Goal: Obtain resource: Obtain resource

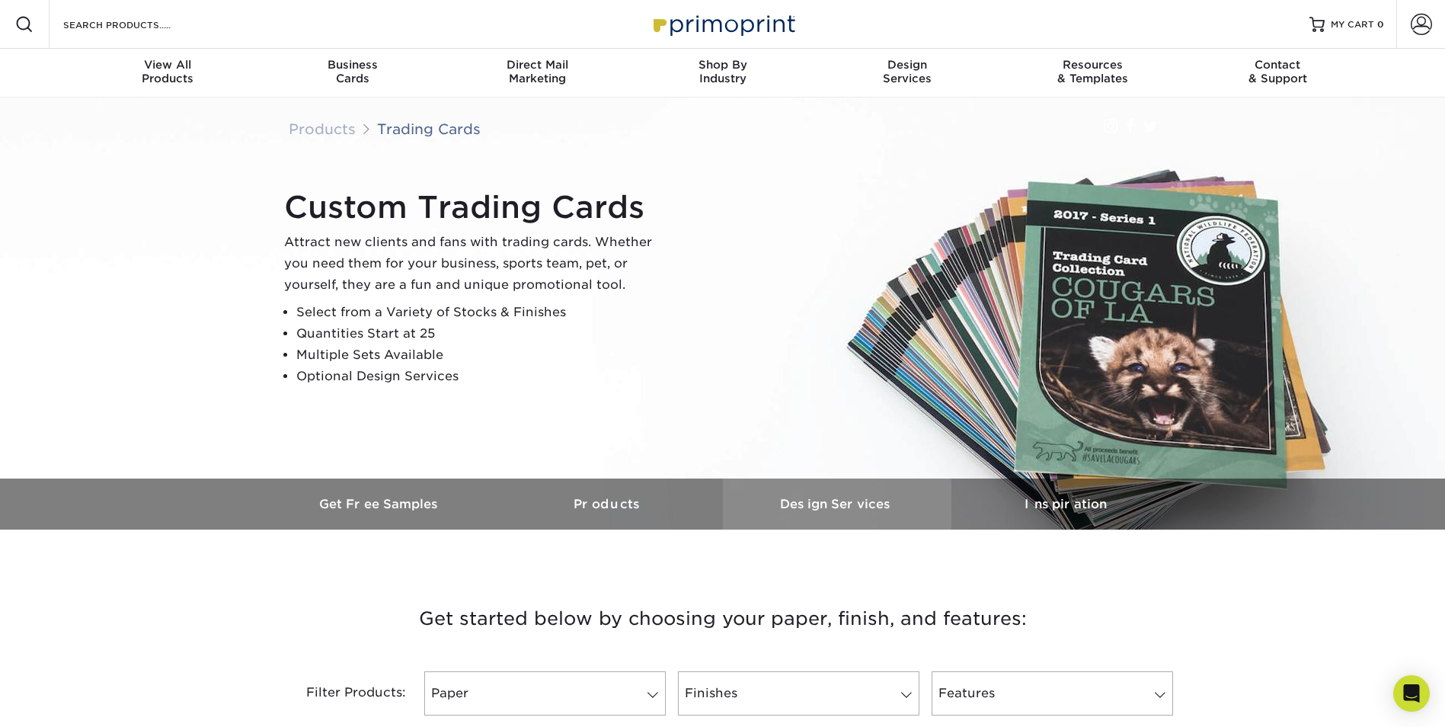
click at [827, 510] on h3 "Design Services" at bounding box center [837, 504] width 229 height 14
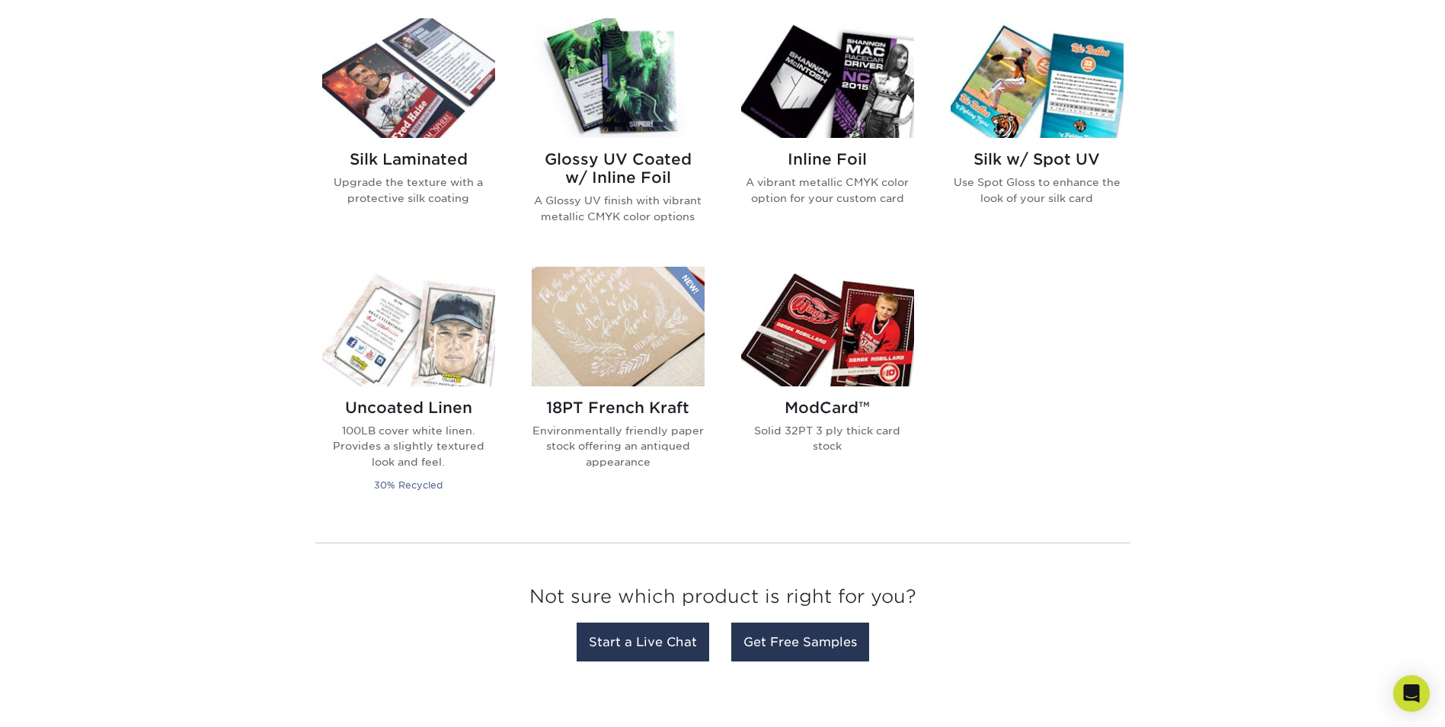
scroll to position [1077, 0]
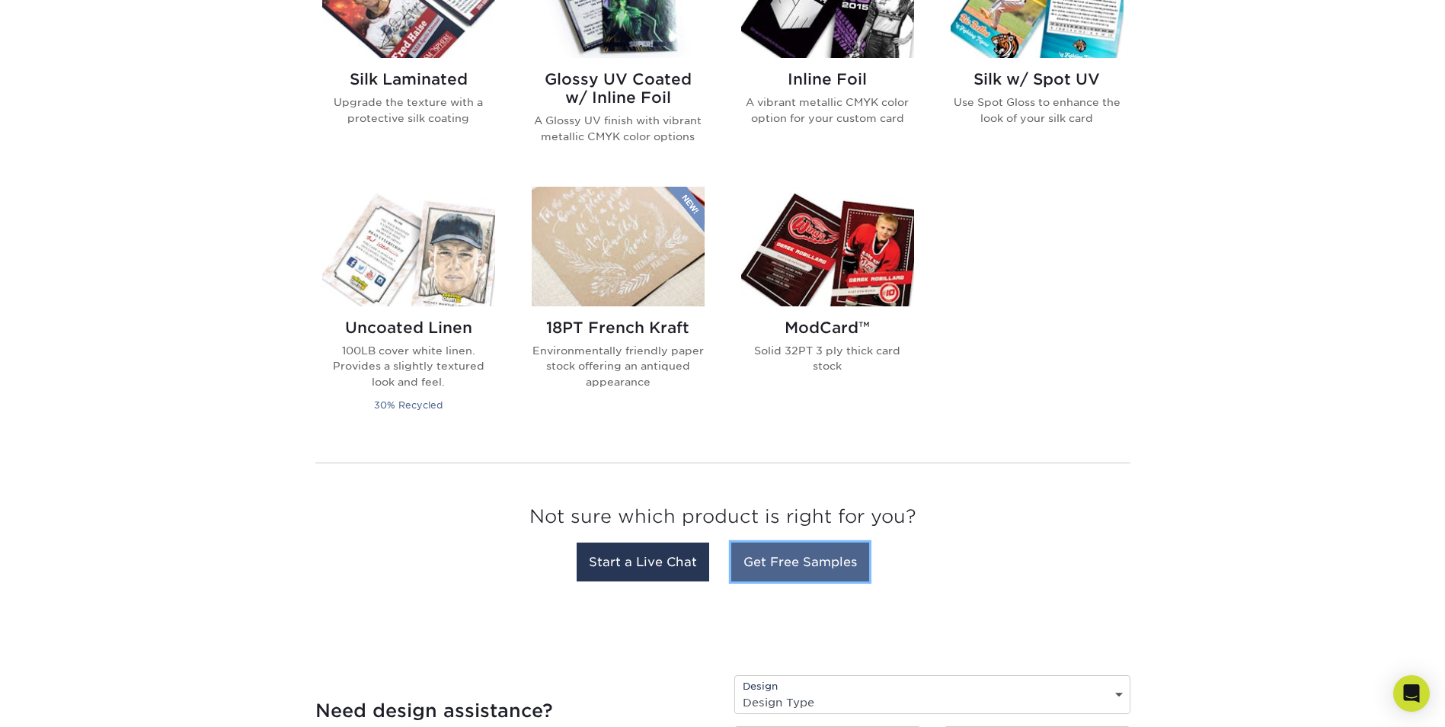
click at [810, 569] on link "Get Free Samples" at bounding box center [800, 561] width 138 height 39
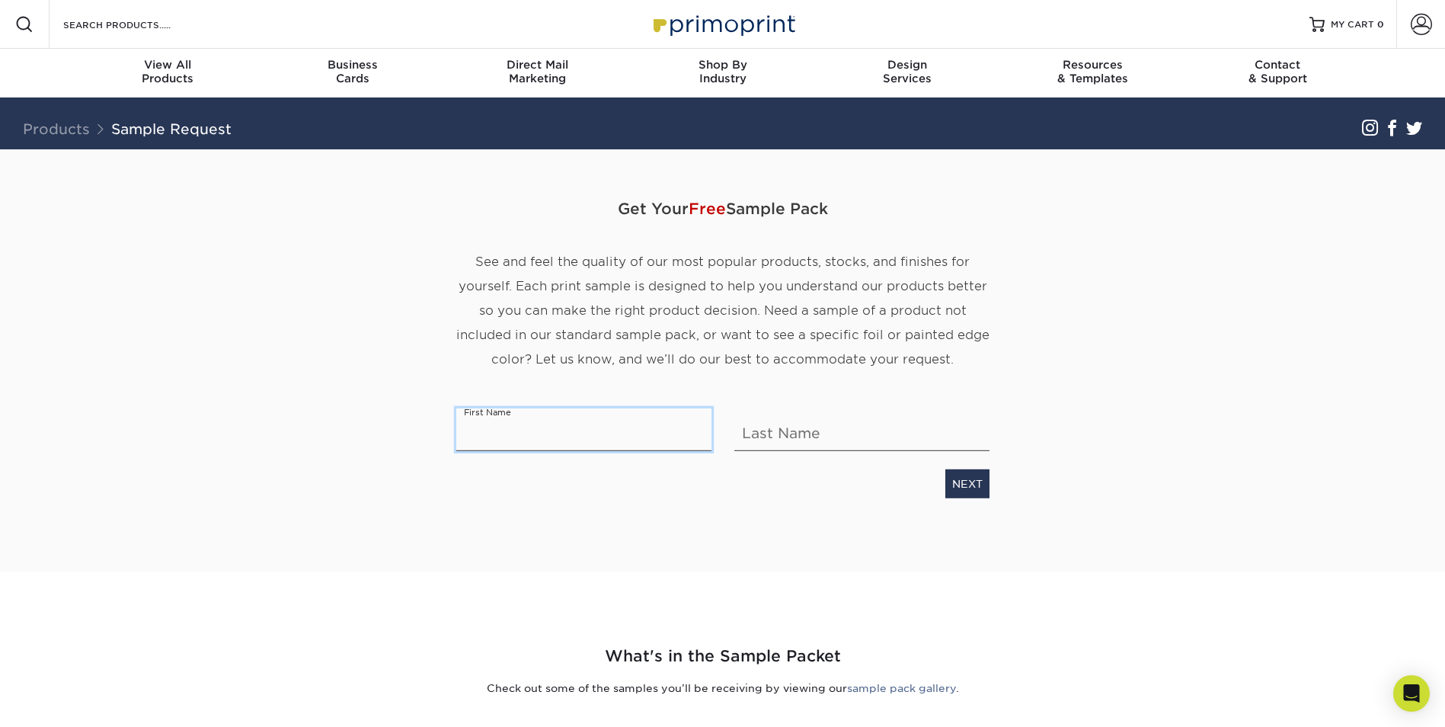
click at [543, 433] on input "text" at bounding box center [583, 429] width 255 height 43
type input "[PERSON_NAME]"
click at [1241, 494] on section "Get Your Free Sample Pack See and feel the quality of our most popular products…" at bounding box center [722, 360] width 1445 height 422
click at [959, 476] on link "NEXT" at bounding box center [967, 483] width 44 height 29
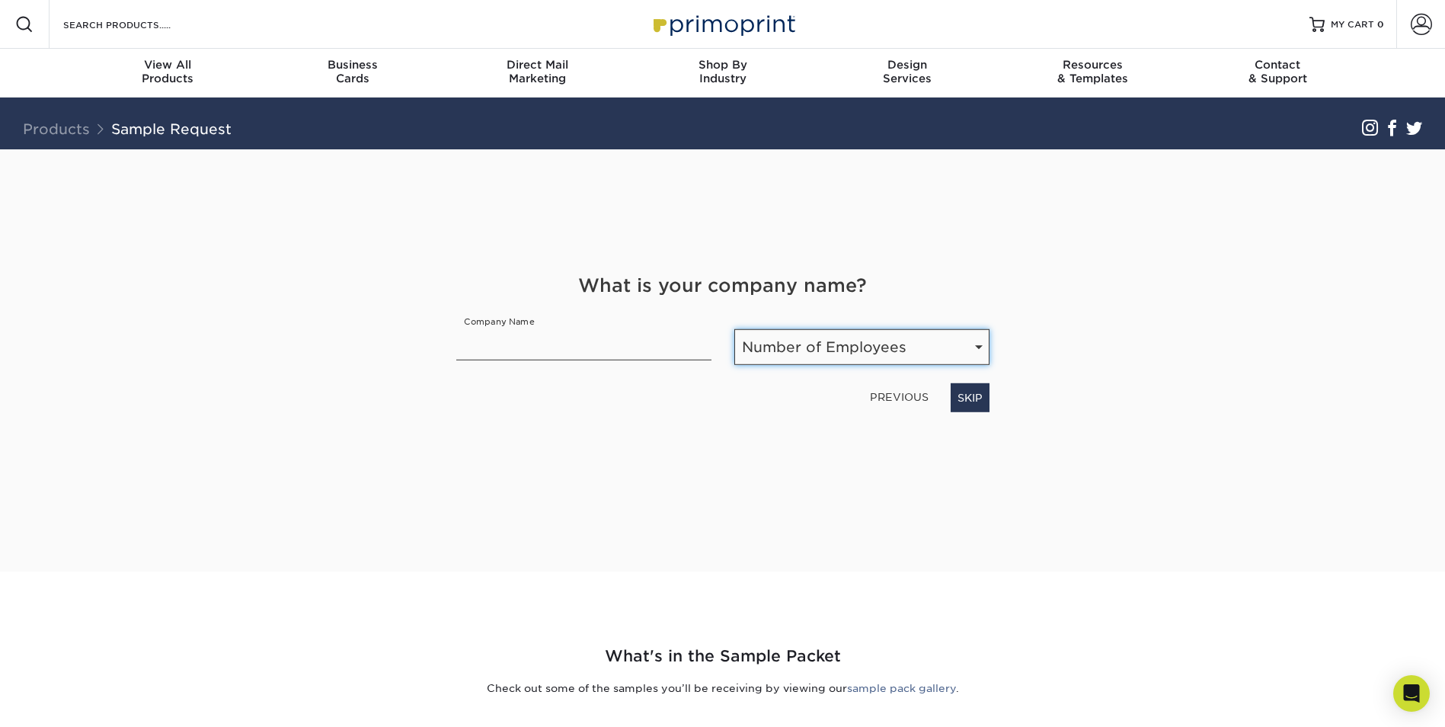
click at [869, 355] on select "Number of Employees Self-employed 1-10 employees 11-50 employees 51-200 employe…" at bounding box center [861, 347] width 255 height 36
select select "Self-employed"
click at [734, 329] on select "Number of Employees Self-employed 1-10 employees 11-50 employees 51-200 employe…" at bounding box center [861, 347] width 255 height 36
click at [973, 395] on link "NEXT" at bounding box center [967, 397] width 44 height 29
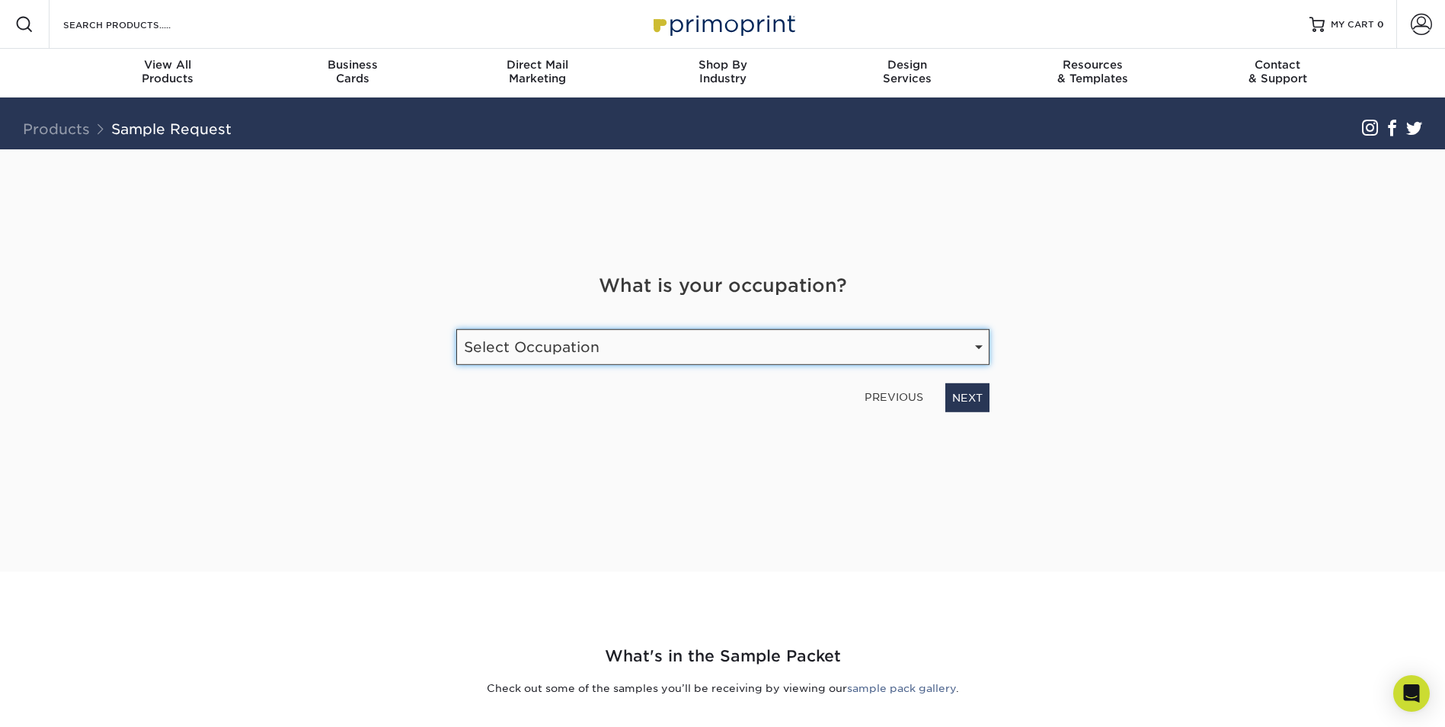
click at [970, 343] on select "Select Occupation Agency Automotive Blogger Cleaning Services Construction Educ…" at bounding box center [722, 347] width 533 height 36
select select "Technology"
click at [456, 329] on select "Select Occupation Agency Automotive Blogger Cleaning Services Construction Educ…" at bounding box center [722, 347] width 533 height 36
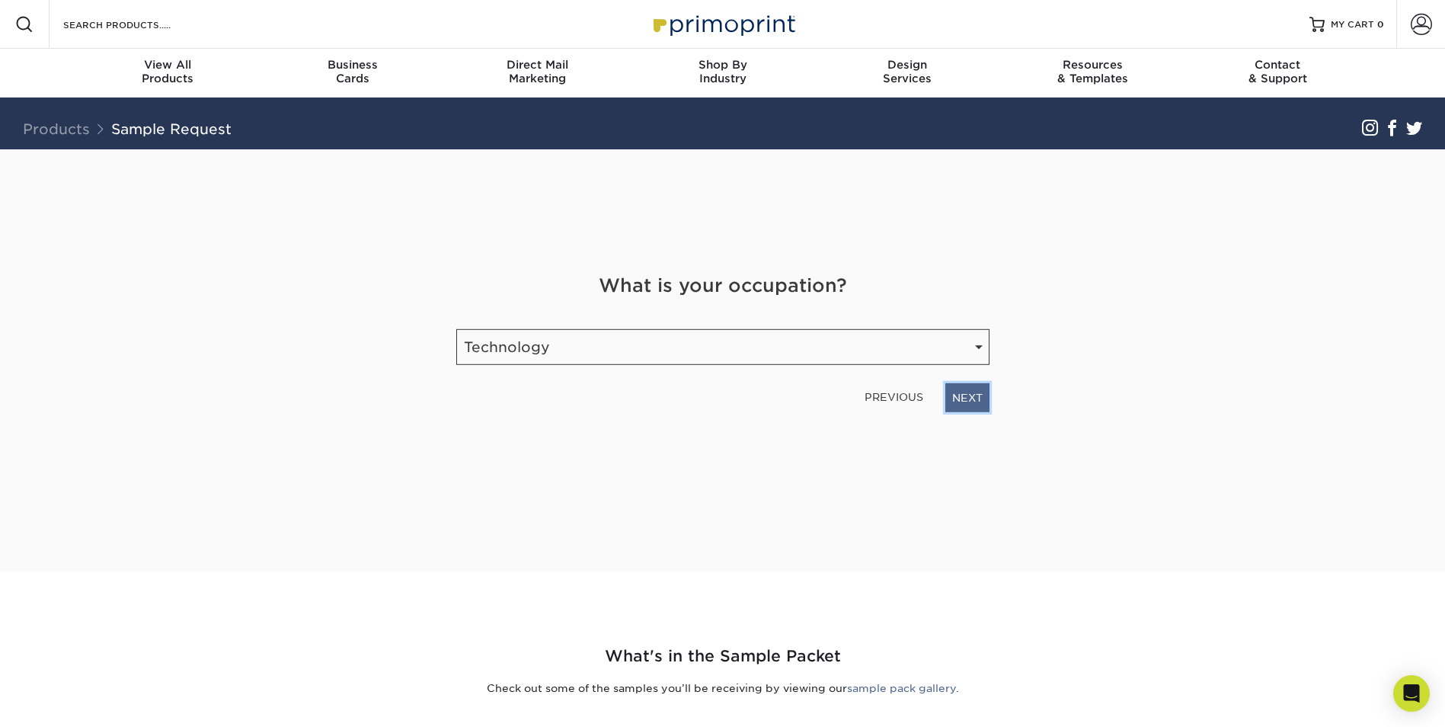
click at [961, 396] on link "NEXT" at bounding box center [967, 397] width 44 height 29
type input "jessummar@outlook.com"
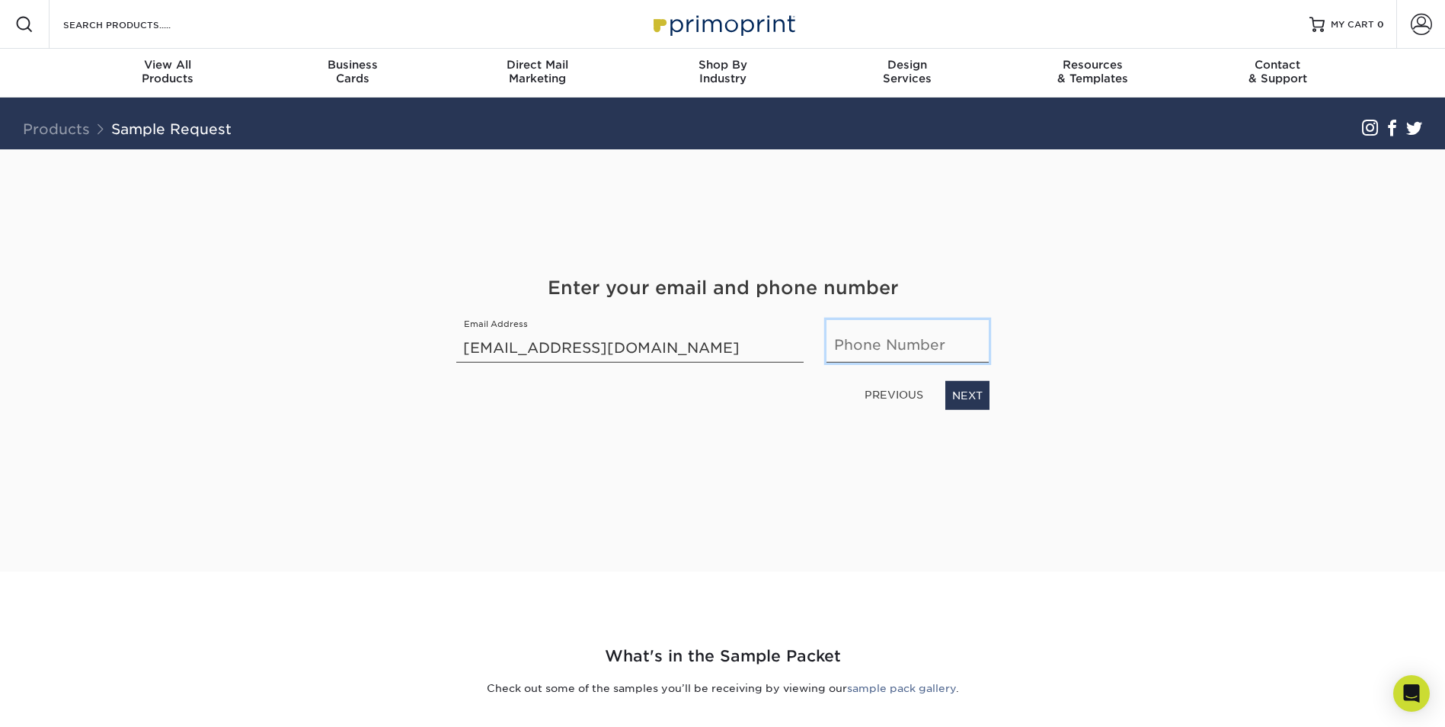
type input "6159577208"
click at [969, 397] on link "NEXT" at bounding box center [967, 395] width 44 height 29
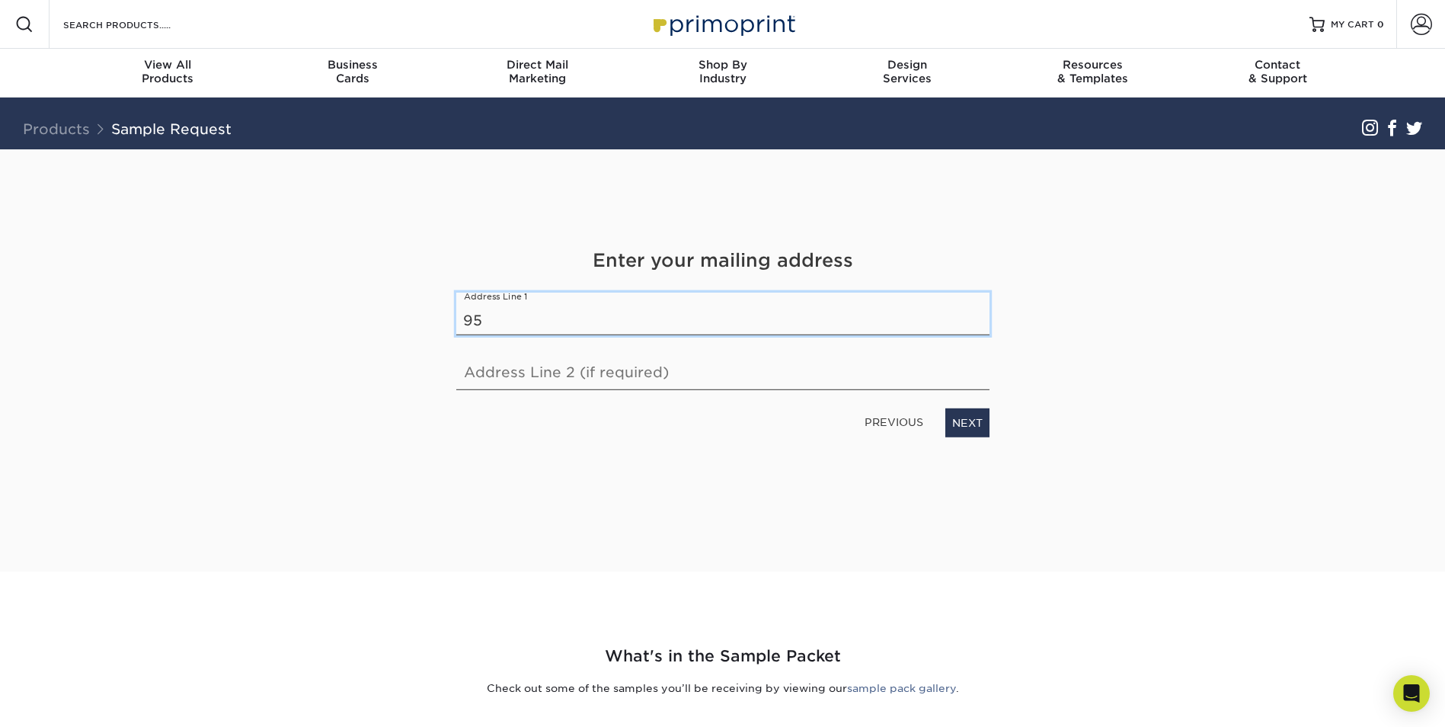
type input "953 Fallview Trl"
click at [974, 421] on link "NEXT" at bounding box center [967, 422] width 44 height 29
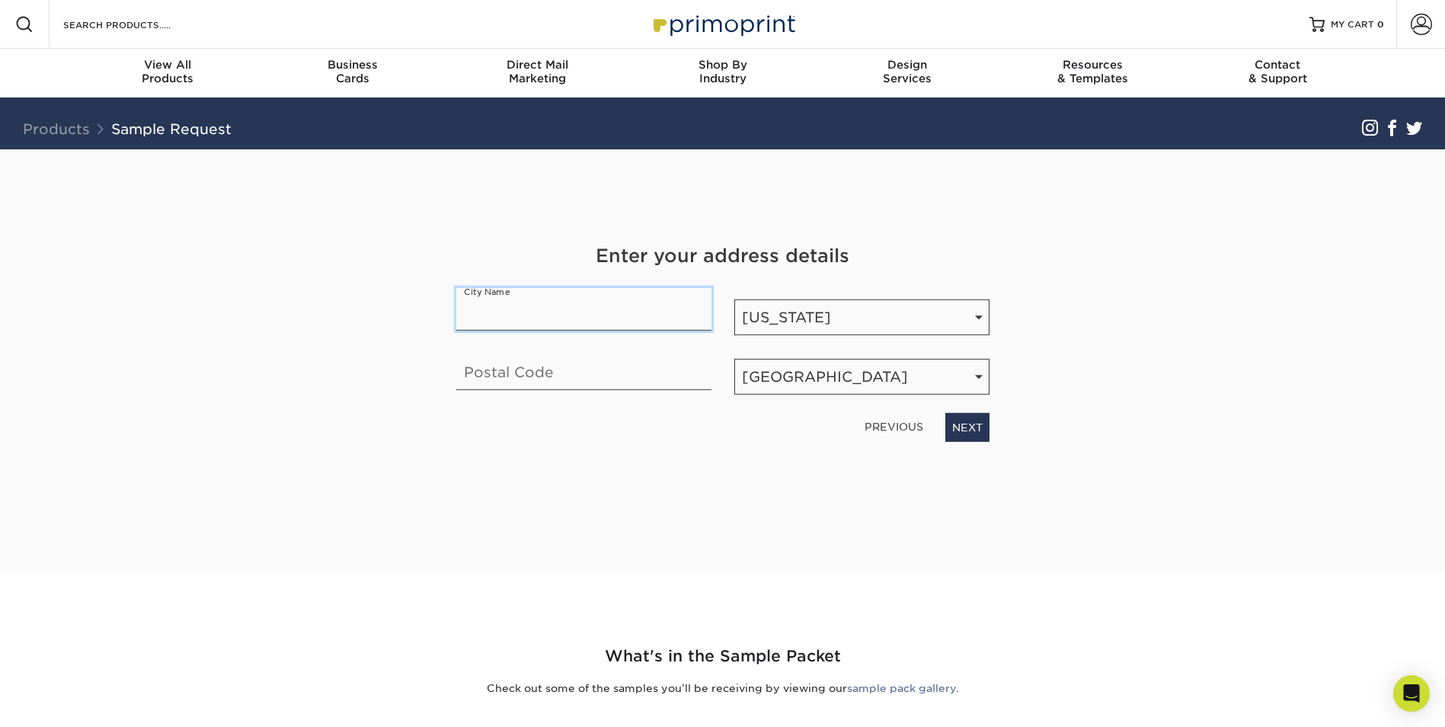
click at [530, 325] on input "text" at bounding box center [583, 309] width 255 height 43
type input "Nashville"
type input "37211"
click at [962, 432] on link "NEXT" at bounding box center [967, 427] width 44 height 29
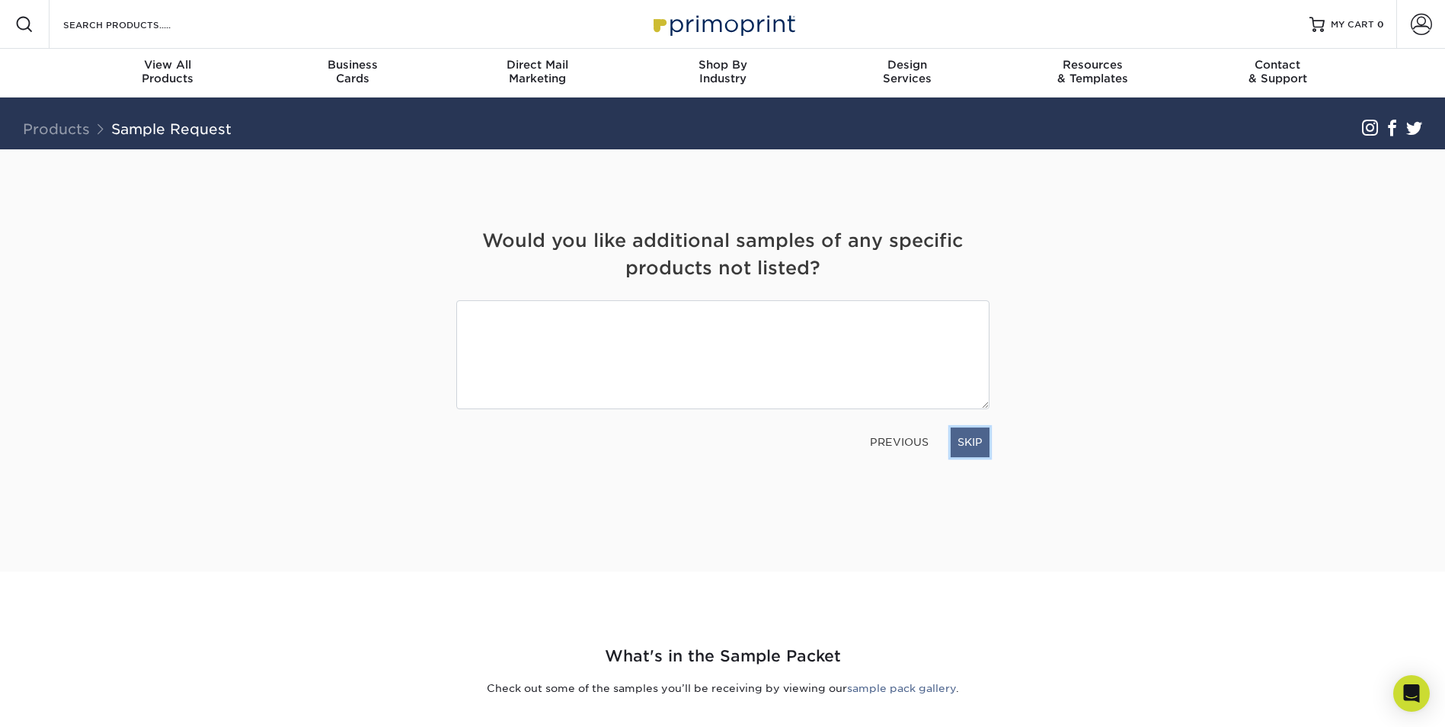
click at [965, 444] on link "SKIP" at bounding box center [970, 441] width 39 height 29
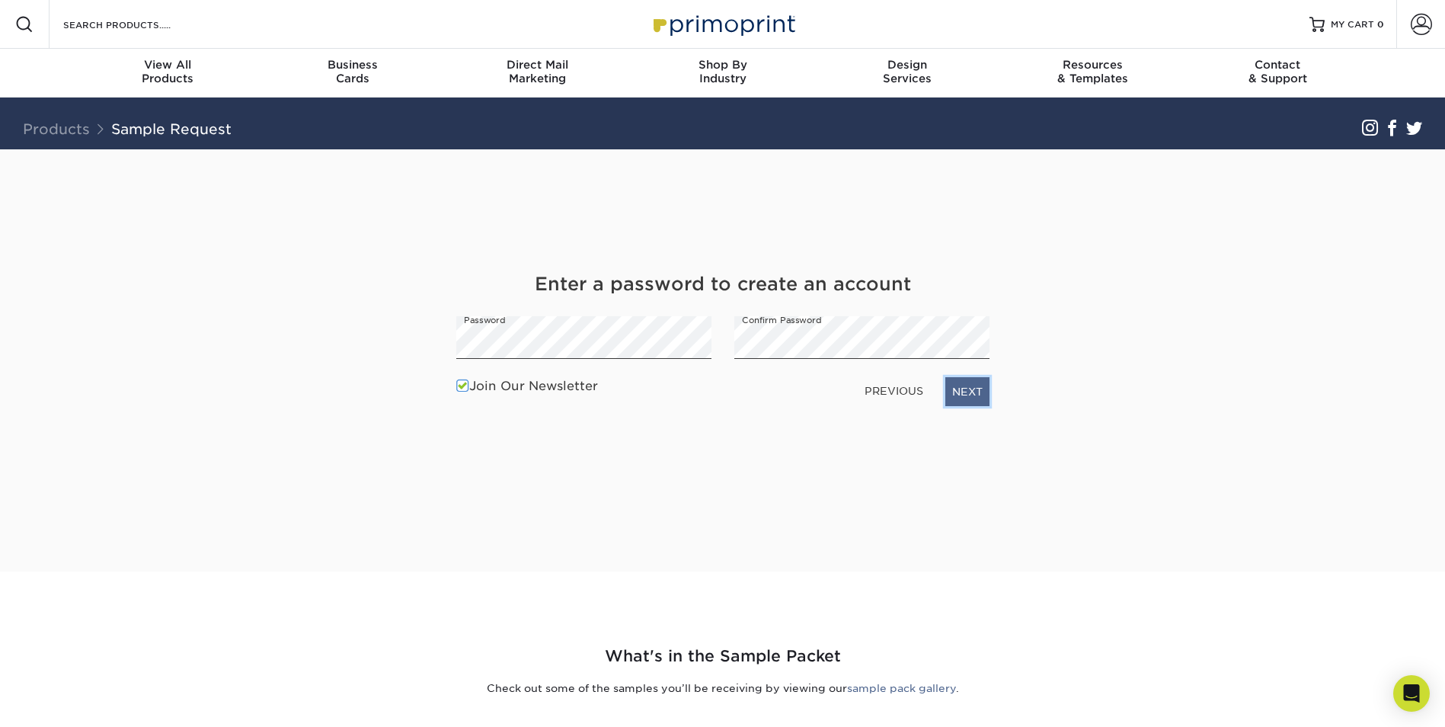
click at [973, 393] on link "NEXT" at bounding box center [967, 391] width 44 height 29
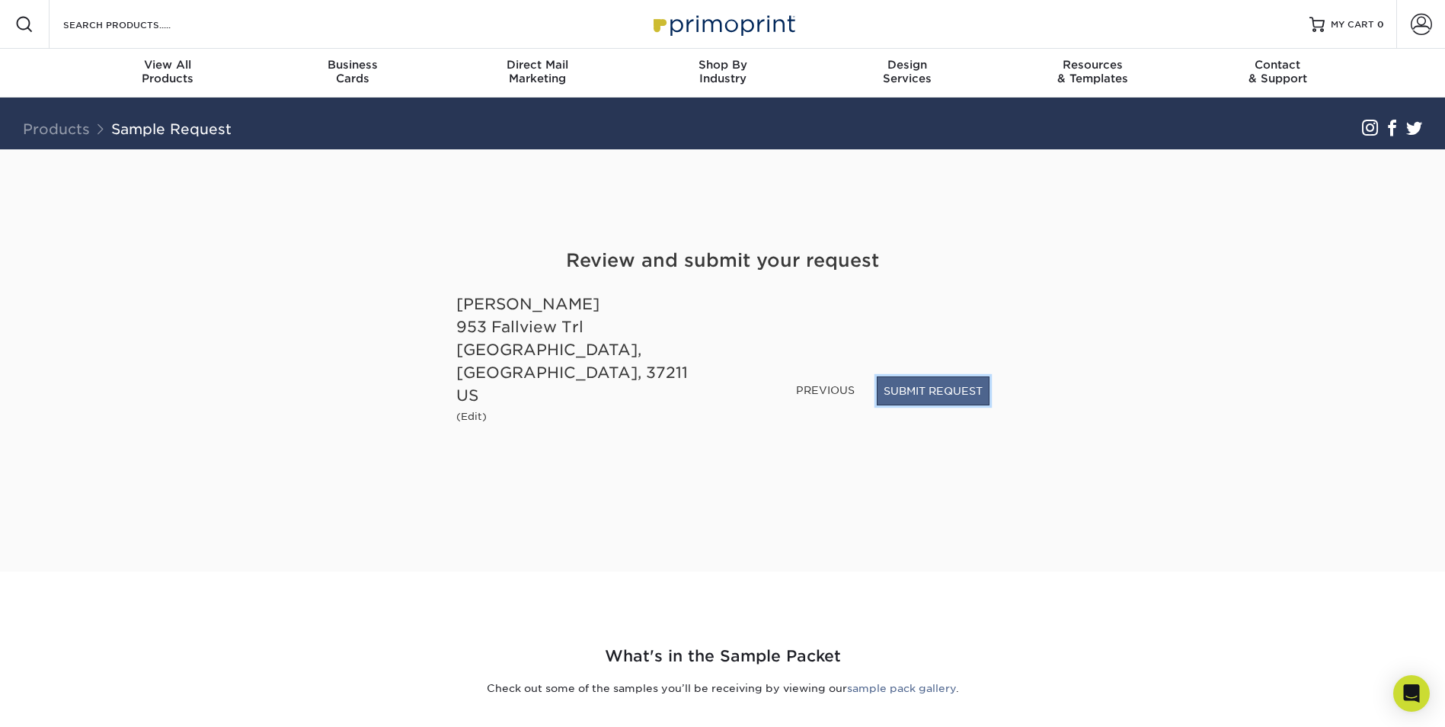
click at [939, 405] on button "SUBMIT REQUEST" at bounding box center [933, 390] width 113 height 29
